Goal: Task Accomplishment & Management: Complete application form

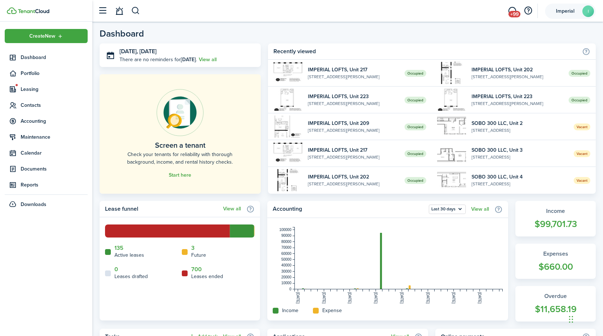
click at [555, 15] on account-user-avatar "Imperial I" at bounding box center [570, 11] width 51 height 15
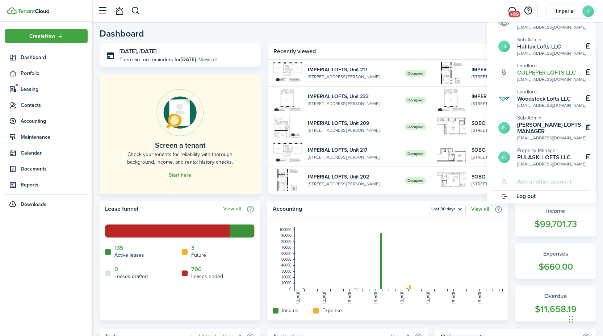
scroll to position [85, 0]
click at [532, 129] on h2 "[PERSON_NAME] LOFTS MANAGER" at bounding box center [552, 128] width 69 height 13
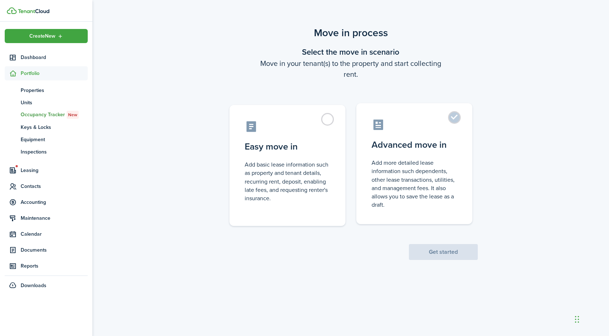
click at [419, 146] on control-radio-card-title "Advanced move in" at bounding box center [414, 144] width 86 height 13
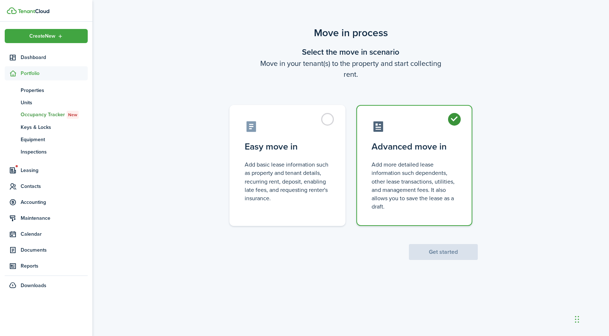
radio input "true"
click at [438, 249] on button "Get started" at bounding box center [443, 252] width 69 height 16
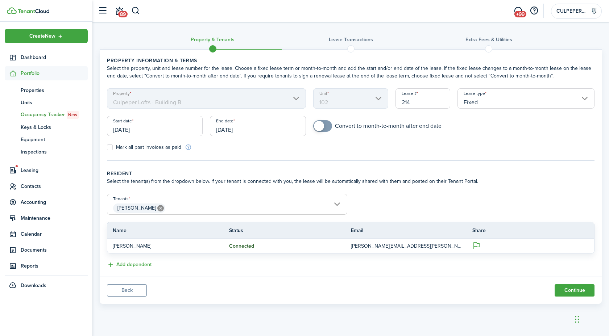
click at [148, 128] on input "[DATE]" at bounding box center [155, 126] width 96 height 20
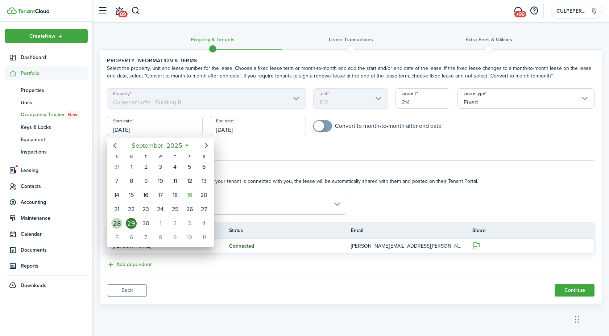
click at [117, 222] on div "28" at bounding box center [116, 223] width 11 height 11
type input "[DATE]"
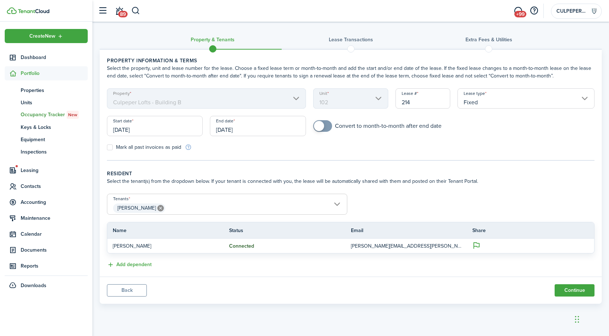
click at [261, 128] on input "[DATE]" at bounding box center [258, 126] width 96 height 20
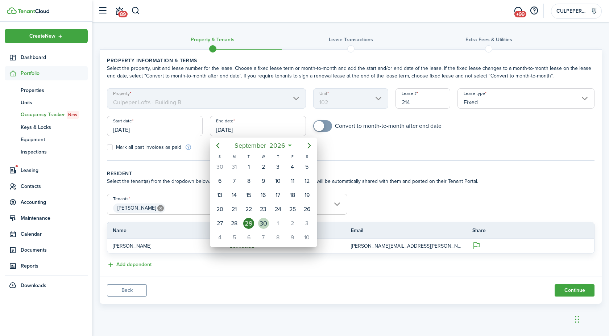
click at [267, 222] on div "30" at bounding box center [263, 223] width 11 height 11
type input "[DATE]"
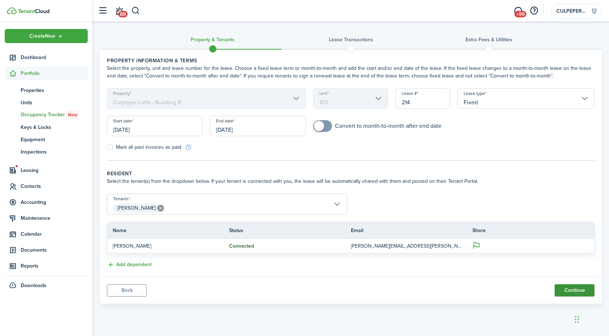
click at [570, 290] on button "Continue" at bounding box center [575, 291] width 40 height 12
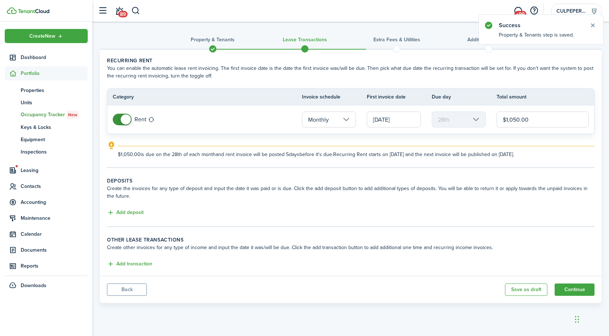
click at [379, 115] on input "[DATE]" at bounding box center [394, 120] width 54 height 16
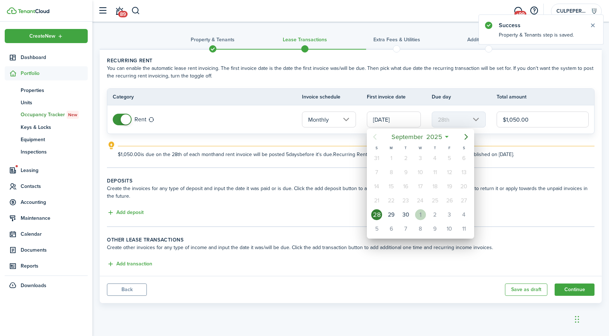
click at [424, 211] on div "[DATE]" at bounding box center [420, 215] width 14 height 14
type input "[DATE]"
type input "1st"
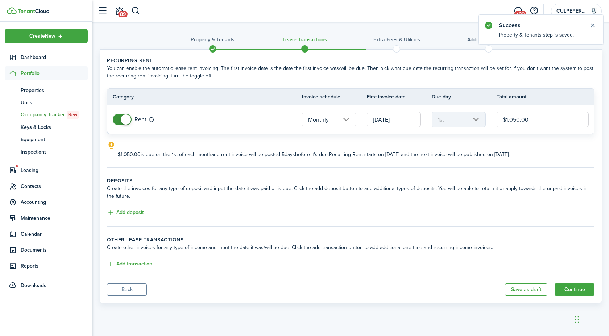
click at [524, 121] on input "$1,050.00" at bounding box center [543, 120] width 92 height 16
type input "$1,695.00"
click at [119, 214] on button "Add deposit" at bounding box center [125, 213] width 37 height 8
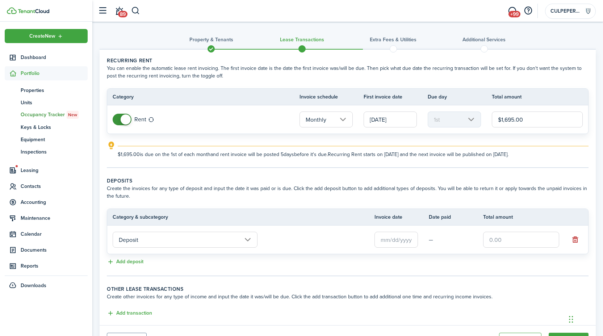
click at [408, 232] on input "text" at bounding box center [396, 240] width 43 height 16
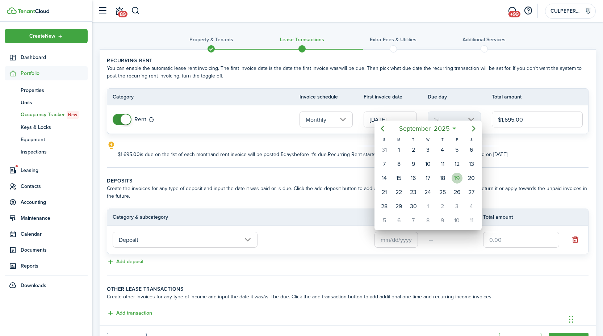
click at [457, 180] on div "19" at bounding box center [457, 178] width 11 height 11
type input "[DATE]"
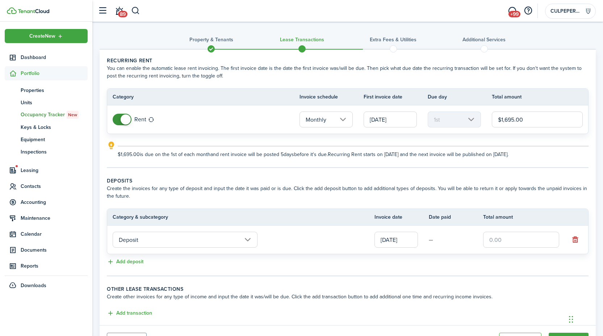
click at [512, 240] on input "text" at bounding box center [521, 240] width 76 height 16
type input "$1,695.00"
click at [131, 314] on button "Add transaction" at bounding box center [129, 314] width 45 height 8
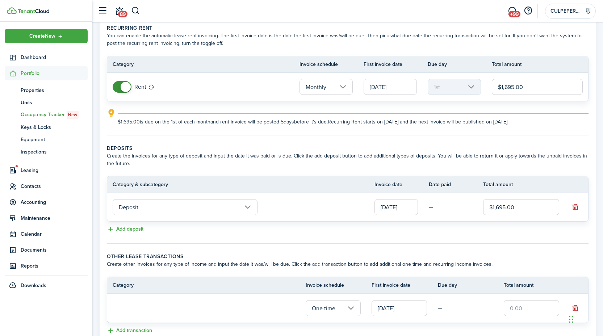
scroll to position [68, 0]
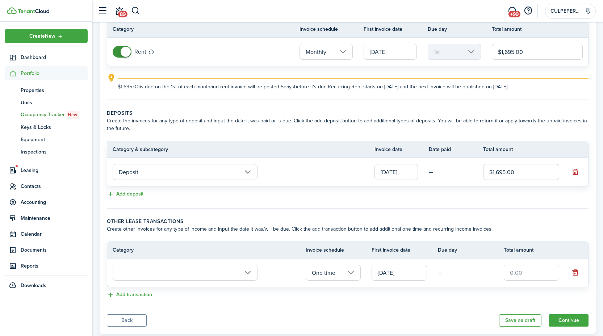
click at [174, 280] on input "text" at bounding box center [185, 273] width 145 height 16
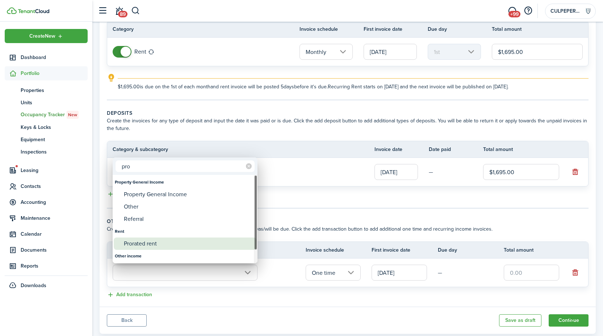
type input "pro"
click at [151, 246] on div "Prorated rent" at bounding box center [188, 244] width 128 height 12
type input "Rent / Prorated rent"
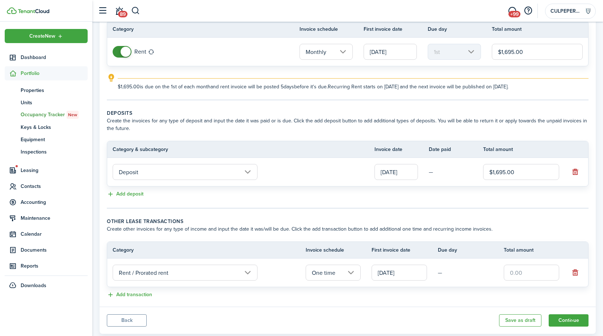
click at [517, 274] on input "text" at bounding box center [531, 273] width 55 height 16
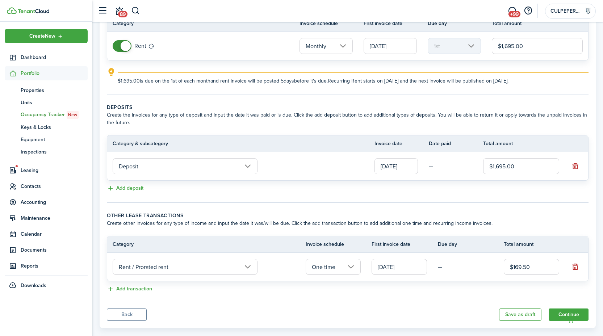
scroll to position [86, 0]
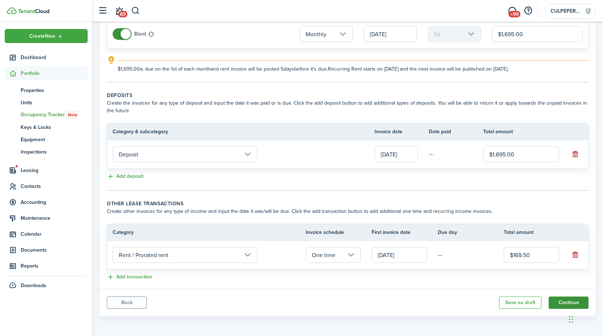
type input "$169.50"
click at [562, 298] on button "Continue" at bounding box center [569, 303] width 40 height 12
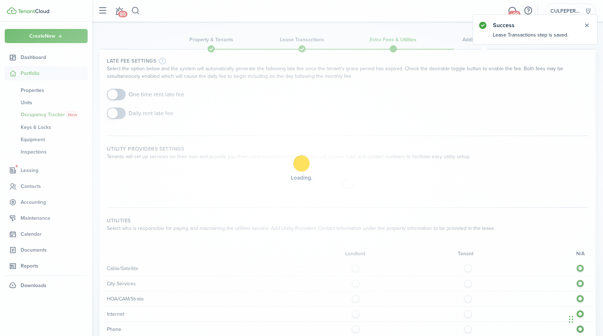
click at [118, 96] on div "Loading" at bounding box center [301, 168] width 603 height 336
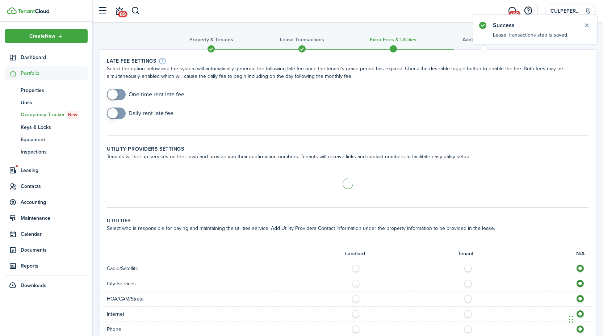
checkbox input "true"
click at [118, 96] on span at bounding box center [116, 95] width 7 height 12
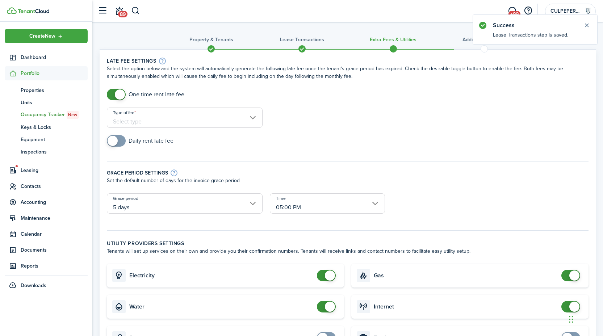
click at [148, 126] on input "Type of fee" at bounding box center [185, 118] width 156 height 20
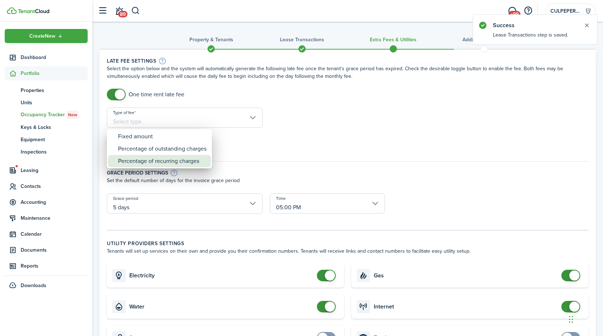
click at [151, 164] on div "Percentage of recurring charges" at bounding box center [162, 161] width 88 height 12
type input "Percentage of recurring charges"
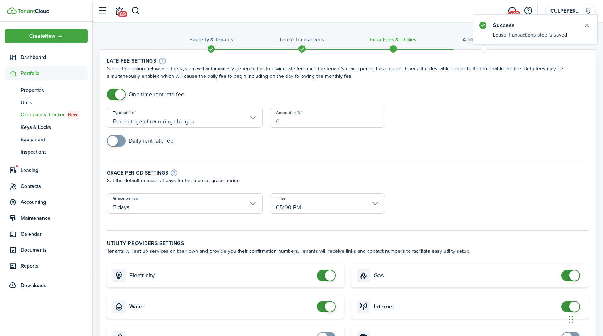
click at [294, 125] on input "Amount in %" at bounding box center [327, 118] width 115 height 20
type input "10"
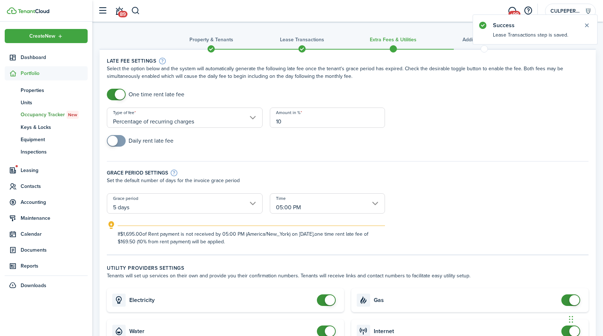
click at [181, 201] on input "5 days" at bounding box center [185, 204] width 156 height 20
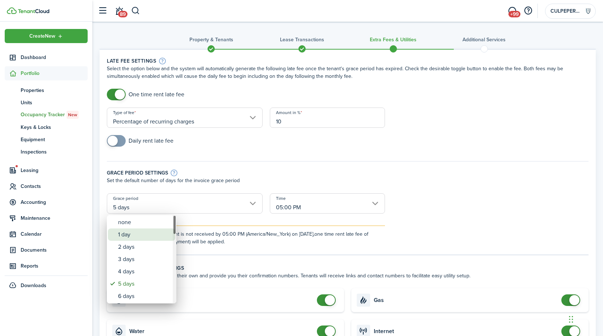
click at [143, 231] on div "1 day" at bounding box center [144, 235] width 53 height 12
type input "1 day"
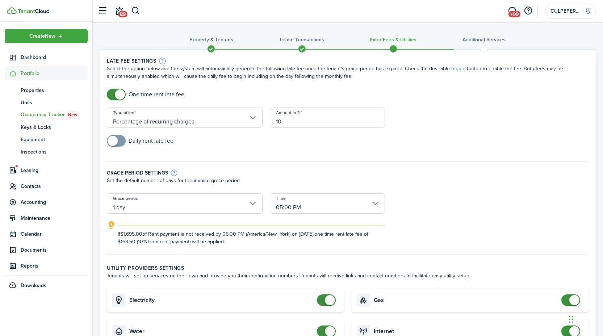
click at [511, 214] on form "One time rent late fee Type of fee Percentage of recurring charges Amount in % …" at bounding box center [347, 167] width 489 height 157
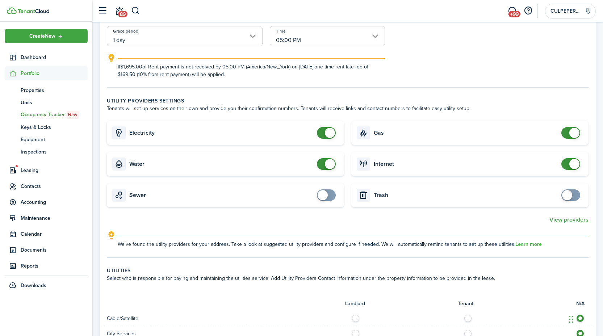
scroll to position [245, 0]
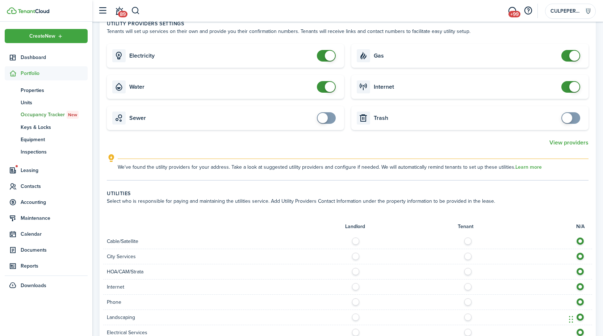
drag, startPoint x: 328, startPoint y: 91, endPoint x: 376, endPoint y: 91, distance: 48.6
checkbox input "false"
click at [328, 91] on span at bounding box center [330, 87] width 10 height 10
checkbox input "false"
click at [574, 89] on span at bounding box center [575, 87] width 10 height 10
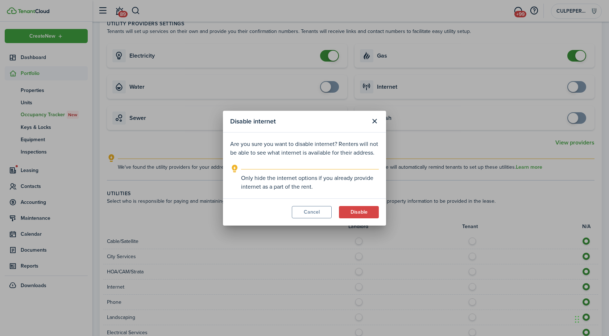
drag, startPoint x: 363, startPoint y: 211, endPoint x: 379, endPoint y: 194, distance: 23.3
click at [363, 211] on button "Disable" at bounding box center [359, 212] width 40 height 12
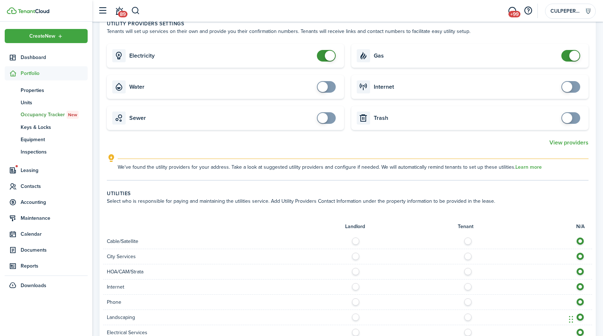
checkbox input "false"
click at [578, 59] on span at bounding box center [575, 56] width 10 height 10
click at [567, 144] on button "View providers" at bounding box center [569, 143] width 39 height 7
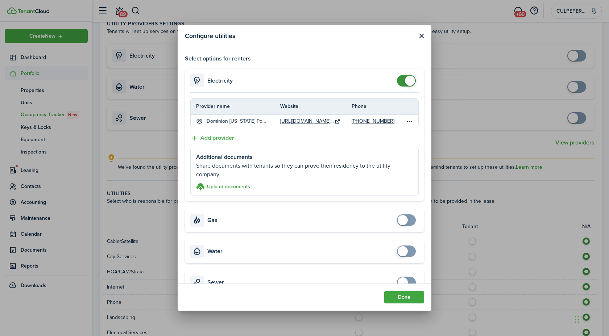
click at [423, 36] on button "Close modal" at bounding box center [421, 36] width 9 height 9
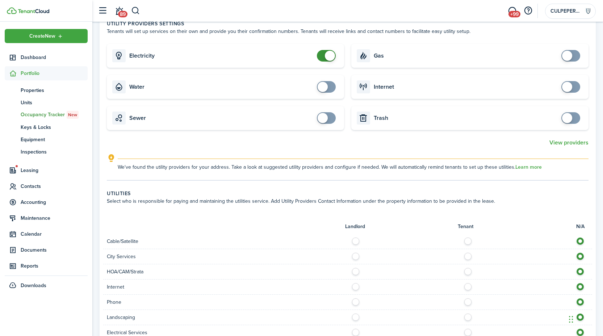
click at [316, 55] on card "Electricity" at bounding box center [225, 56] width 237 height 24
checkbox input "false"
click at [330, 52] on span at bounding box center [330, 56] width 10 height 10
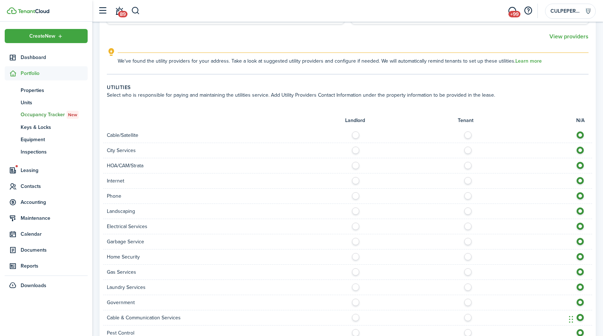
scroll to position [455, 0]
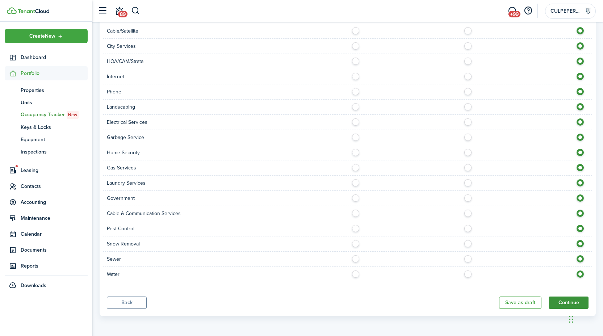
click at [561, 304] on button "Continue" at bounding box center [569, 303] width 40 height 12
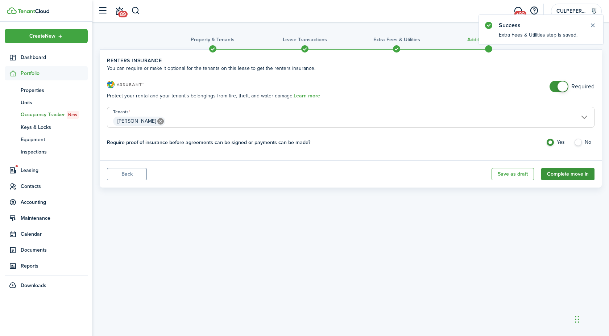
click at [576, 176] on button "Complete move in" at bounding box center [567, 174] width 53 height 12
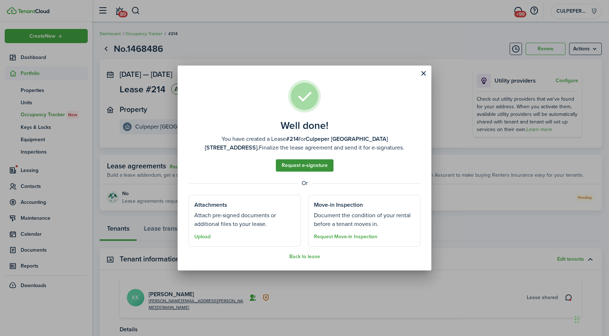
click at [306, 167] on link "Request e-signature" at bounding box center [305, 165] width 58 height 12
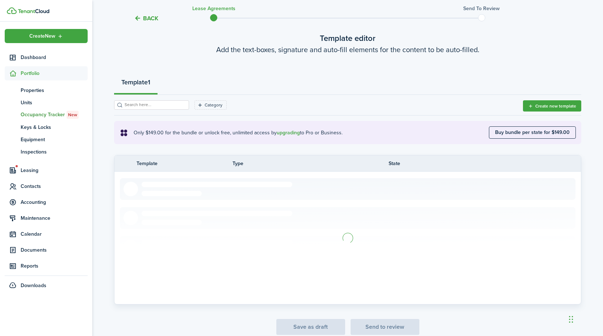
scroll to position [74, 0]
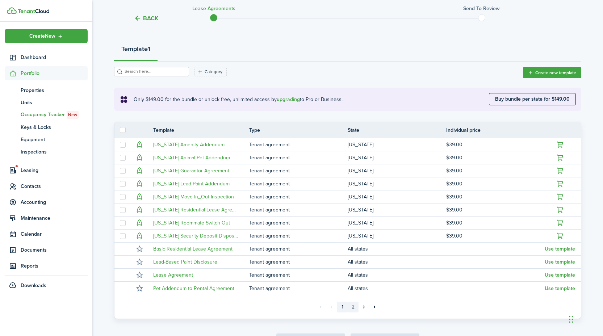
click at [355, 308] on link "2" at bounding box center [353, 307] width 11 height 11
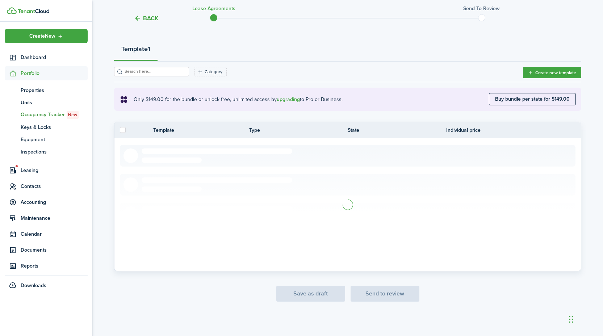
scroll to position [43, 0]
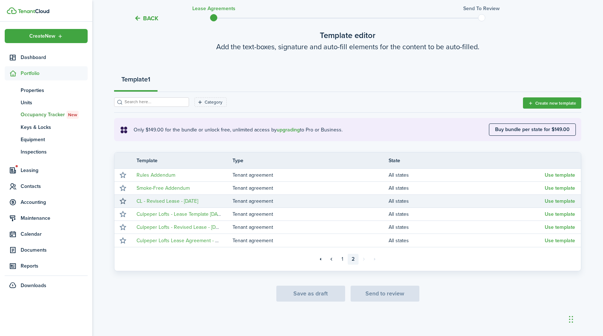
click at [122, 201] on button "button" at bounding box center [123, 201] width 10 height 10
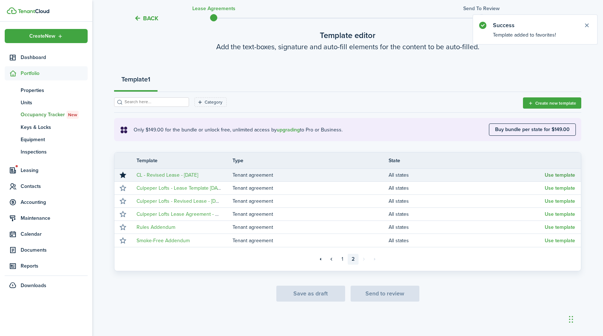
click at [565, 173] on button "Use template" at bounding box center [560, 176] width 30 height 6
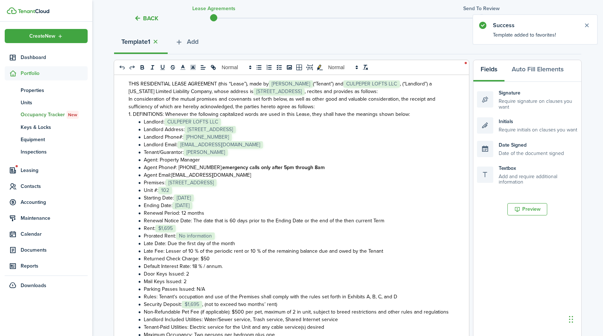
scroll to position [49, 0]
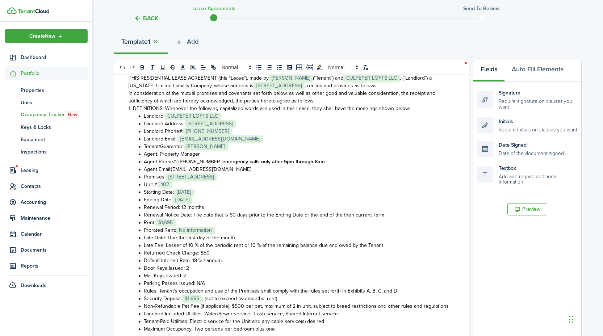
click at [225, 231] on li "Prorated Rent: ﻿ No information ﻿" at bounding box center [292, 231] width 313 height 8
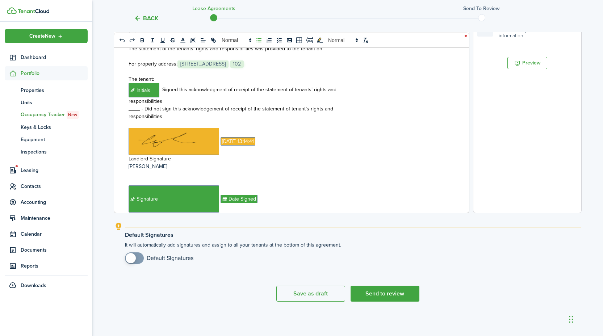
scroll to position [7206, 0]
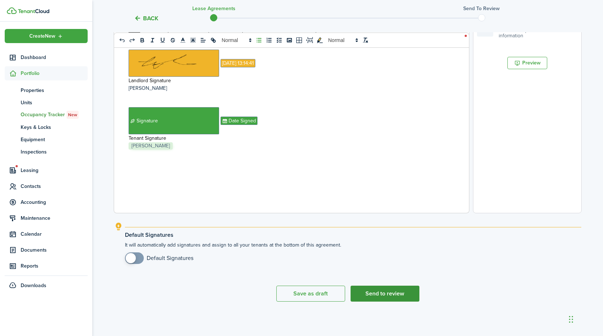
click at [390, 295] on button "Send to review" at bounding box center [385, 294] width 69 height 16
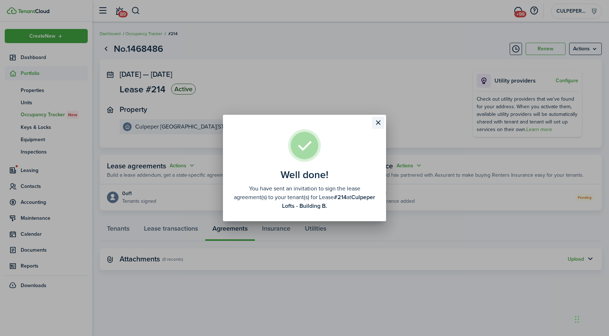
click at [380, 123] on button "Close modal" at bounding box center [378, 123] width 12 height 12
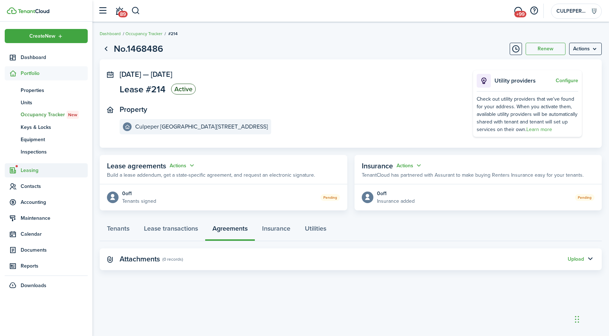
click at [28, 170] on span "Leasing" at bounding box center [54, 171] width 67 height 8
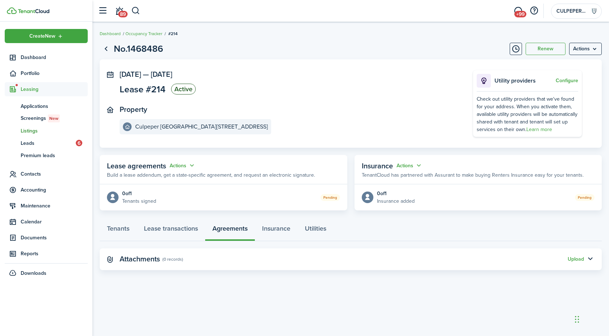
click at [34, 132] on span "Listings" at bounding box center [54, 131] width 67 height 8
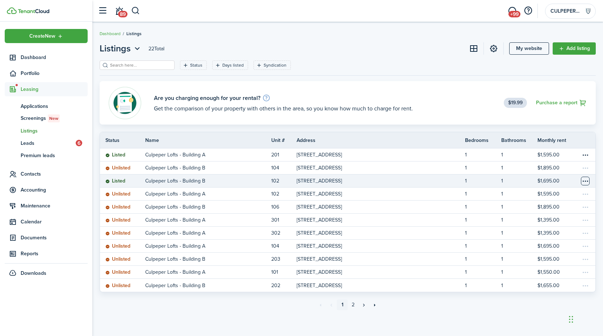
click at [587, 181] on table-menu-btn-icon "Open menu" at bounding box center [585, 181] width 9 height 9
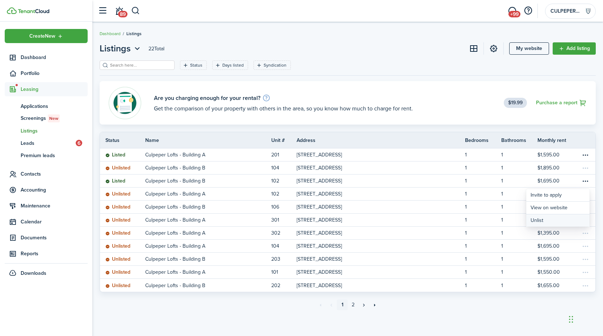
click at [554, 219] on button "Unlist" at bounding box center [558, 221] width 63 height 12
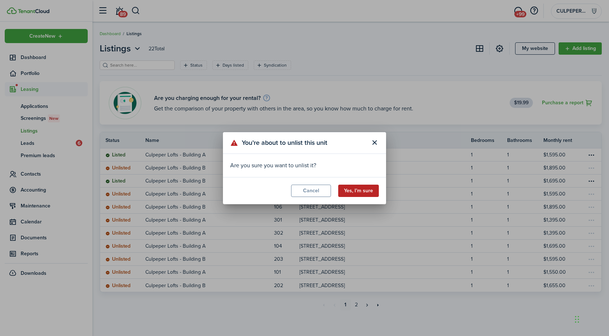
click at [352, 190] on button "Yes, I’m sure" at bounding box center [358, 191] width 41 height 12
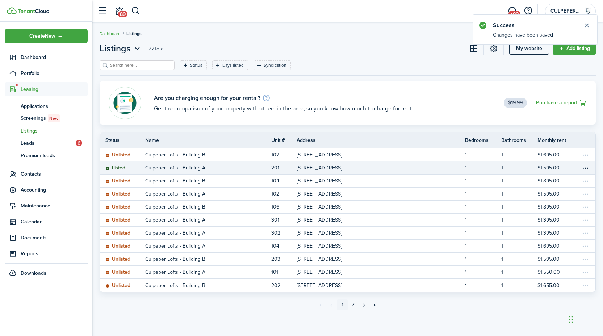
click at [342, 169] on p "[STREET_ADDRESS]" at bounding box center [319, 168] width 45 height 8
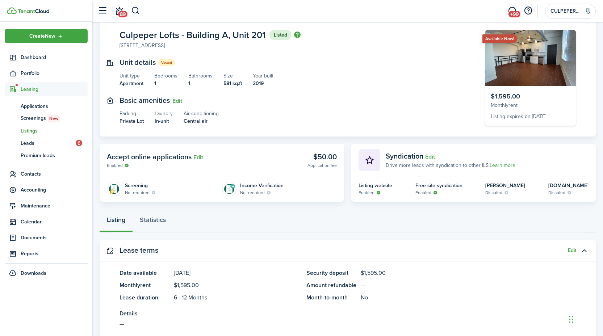
scroll to position [41, 0]
click at [118, 11] on link "89" at bounding box center [119, 11] width 14 height 18
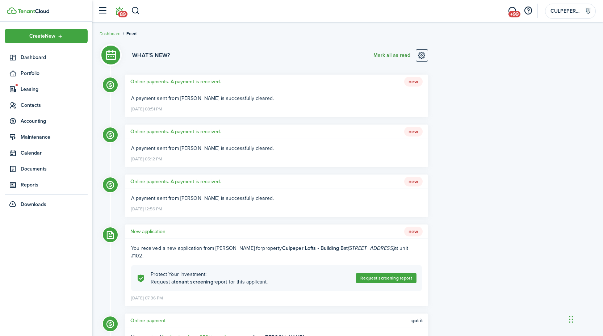
click at [384, 55] on button "Mark all as read" at bounding box center [392, 55] width 37 height 12
click at [33, 58] on span "Dashboard" at bounding box center [54, 58] width 67 height 8
